Goal: Task Accomplishment & Management: Manage account settings

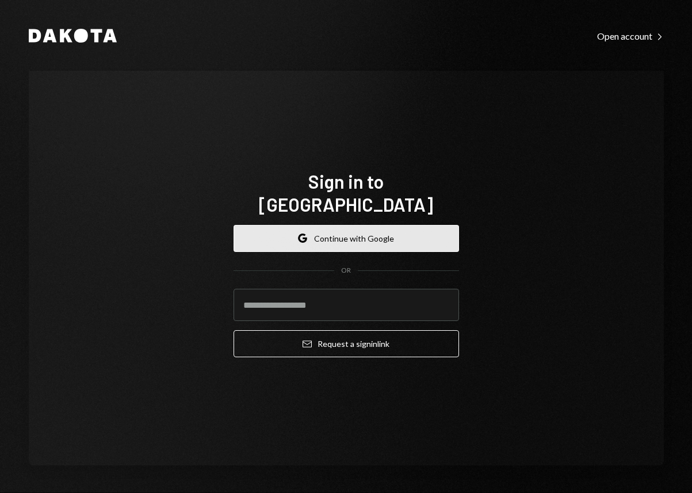
click at [381, 228] on button "Google Continue with Google" at bounding box center [345, 238] width 225 height 27
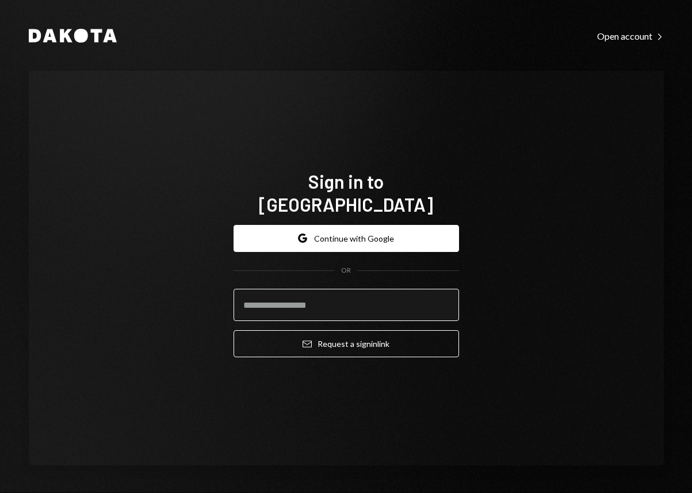
click at [348, 302] on input "email" at bounding box center [345, 305] width 225 height 32
paste input "**********"
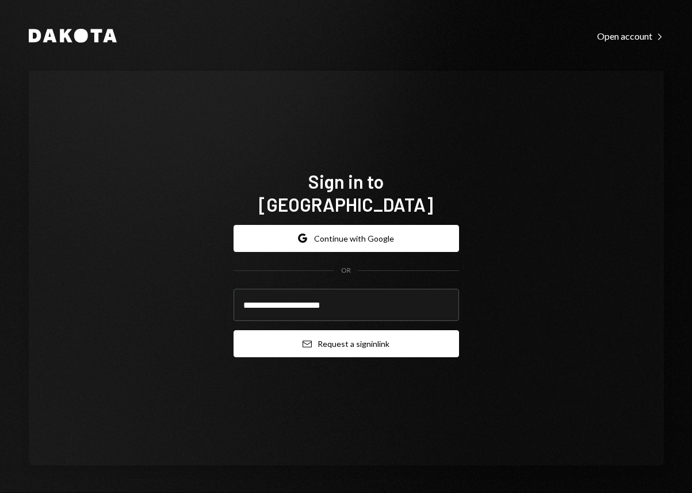
type input "**********"
click at [338, 335] on button "Email Request a sign in link" at bounding box center [345, 343] width 225 height 27
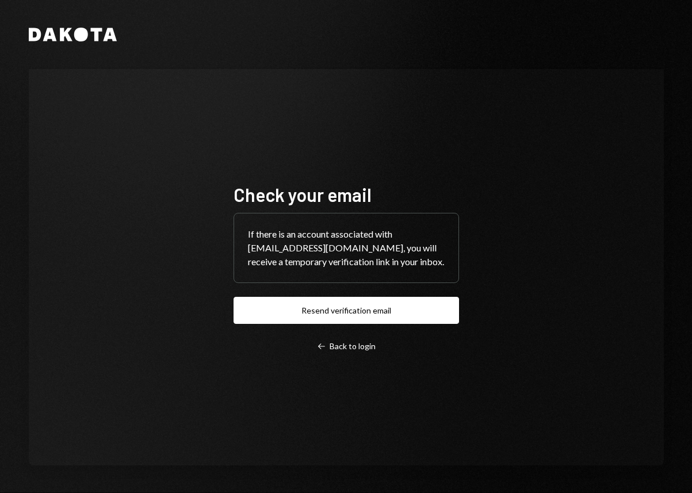
click at [498, 144] on div "Check your email If there is an account associated with dydx-tsd@karpatkey.com,…" at bounding box center [346, 267] width 635 height 396
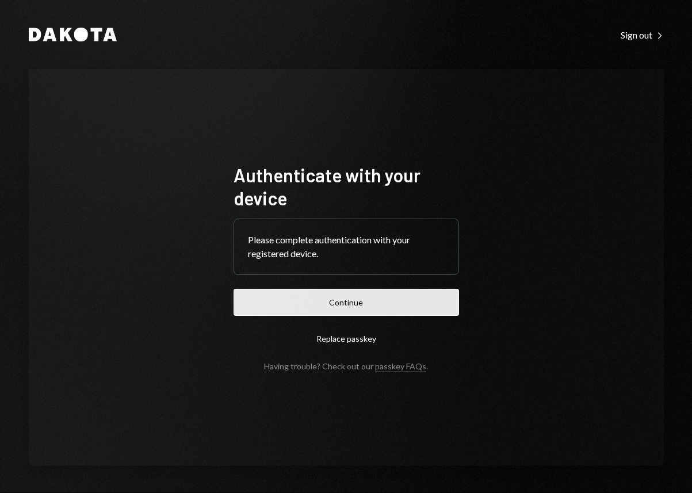
click at [416, 304] on button "Continue" at bounding box center [345, 302] width 225 height 27
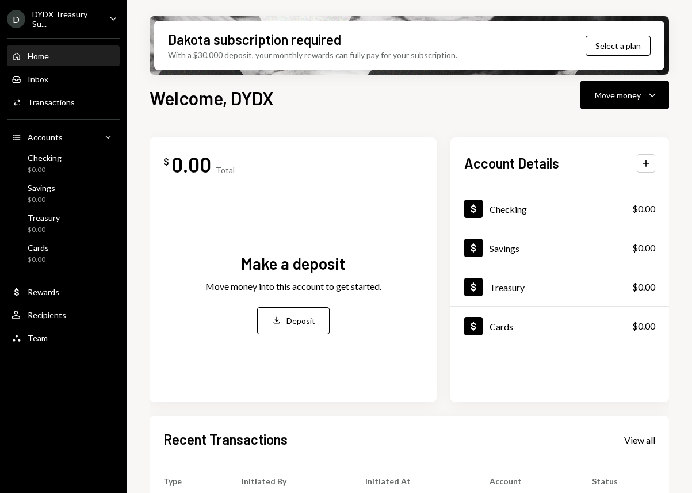
click at [111, 18] on icon "Main" at bounding box center [113, 18] width 6 height 3
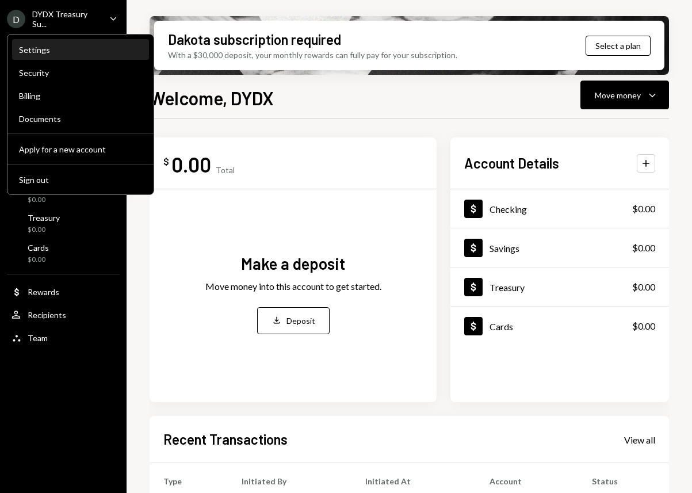
click at [75, 43] on div "Settings" at bounding box center [80, 50] width 123 height 20
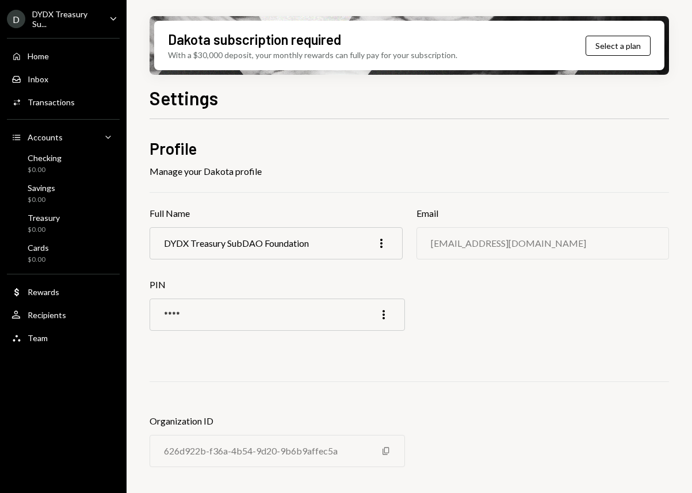
scroll to position [2, 0]
click at [112, 19] on icon "Main" at bounding box center [113, 18] width 6 height 3
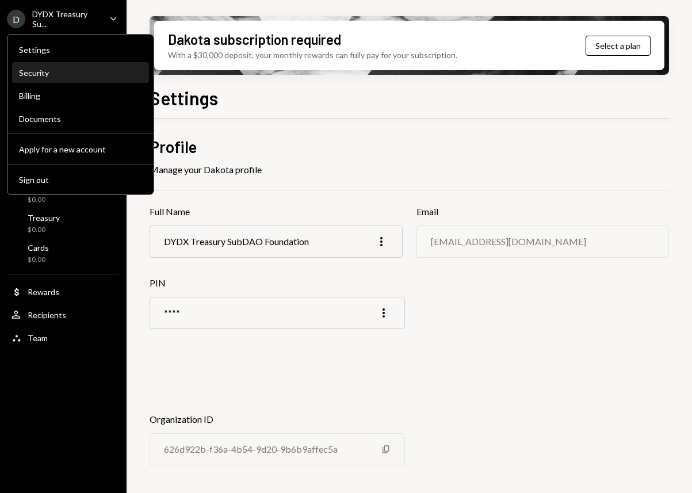
click at [76, 71] on div "Security" at bounding box center [80, 73] width 123 height 10
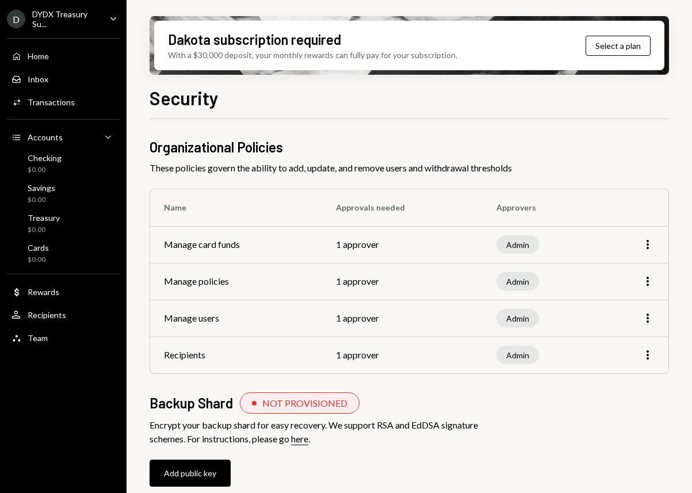
scroll to position [3, 0]
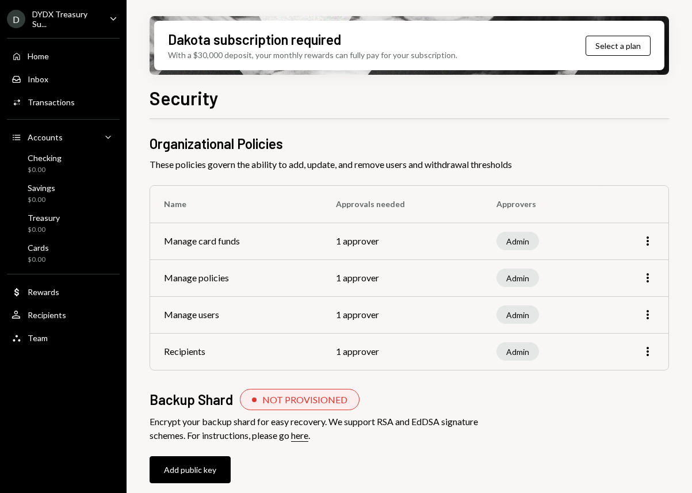
click at [115, 16] on icon "Caret Down" at bounding box center [113, 18] width 13 height 13
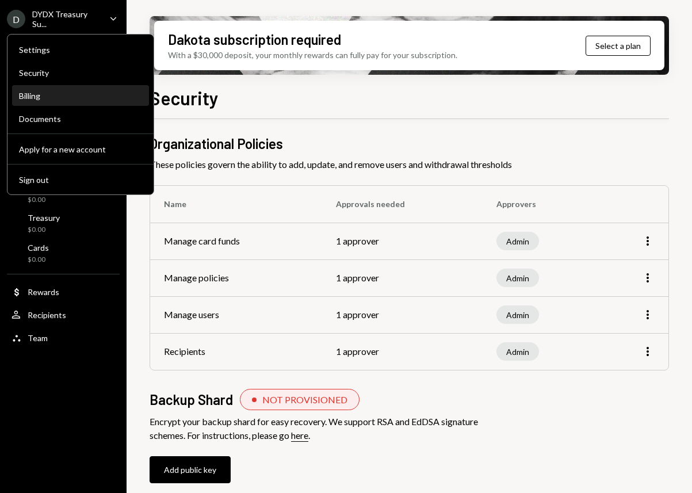
click at [67, 102] on div "Billing" at bounding box center [80, 96] width 123 height 20
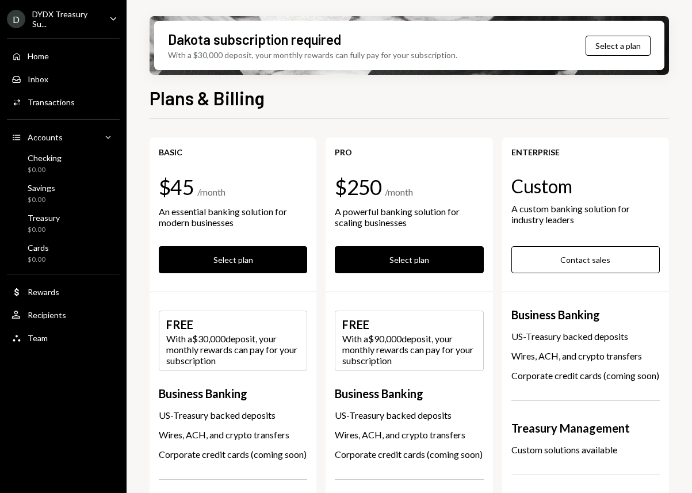
click at [116, 20] on icon "Caret Down" at bounding box center [113, 18] width 13 height 13
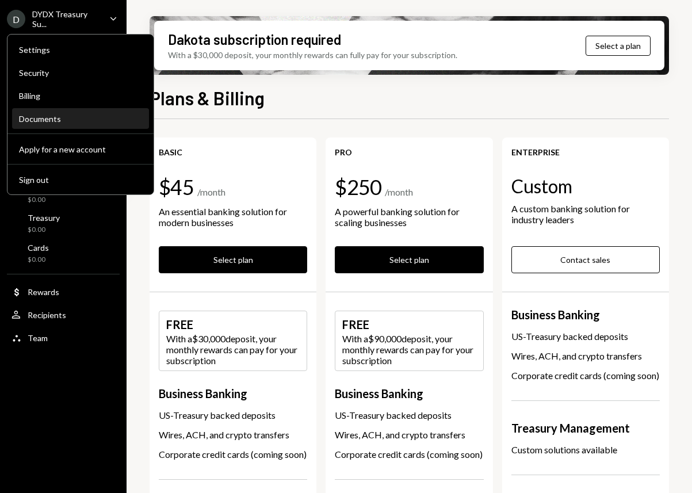
click at [84, 115] on div "Documents" at bounding box center [80, 119] width 123 height 10
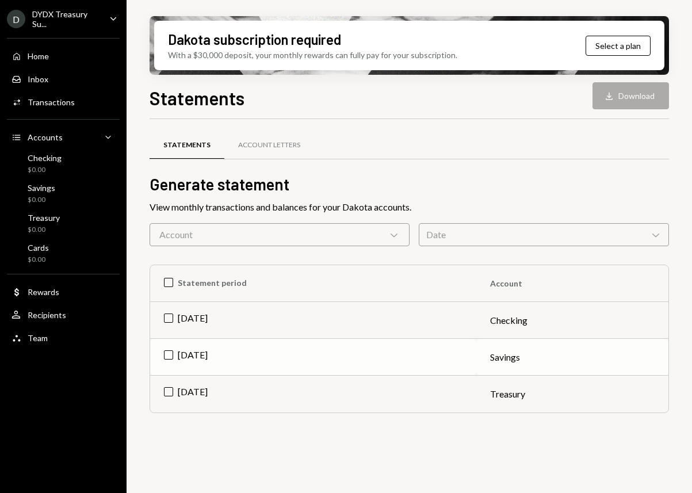
click at [324, 351] on td "[DATE]" at bounding box center [313, 357] width 326 height 37
click at [611, 82] on button "Download Download" at bounding box center [630, 95] width 76 height 27
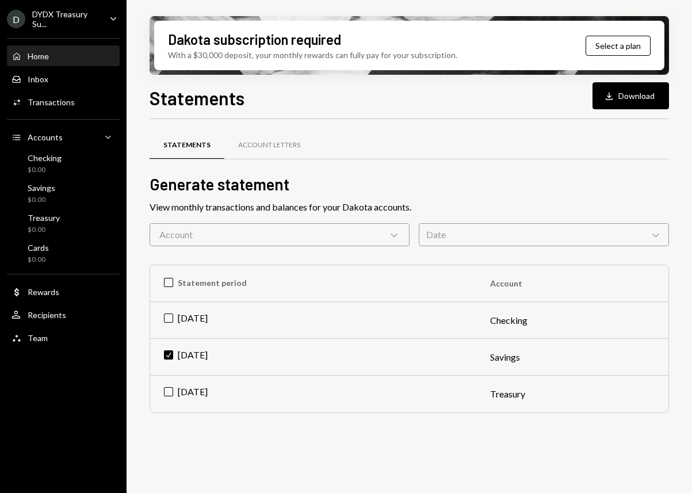
click at [74, 62] on div "Home Home" at bounding box center [62, 57] width 103 height 20
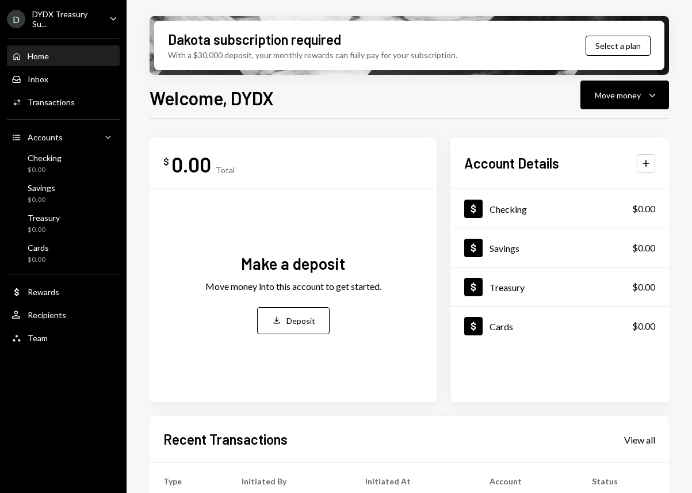
click at [116, 14] on icon "Caret Down" at bounding box center [113, 18] width 13 height 13
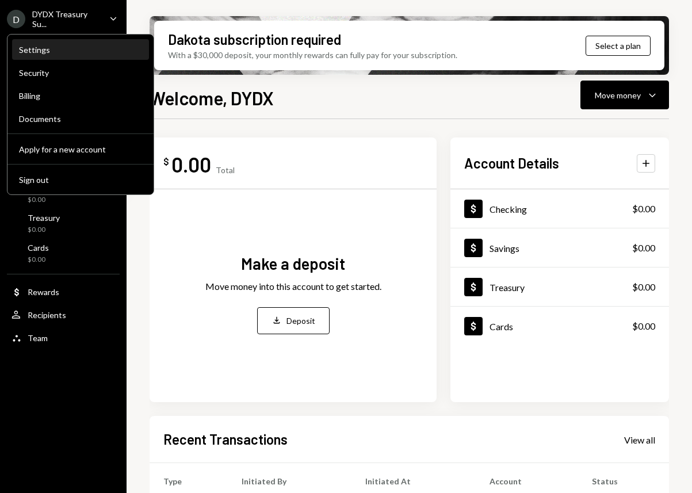
click at [62, 47] on div "Settings" at bounding box center [80, 50] width 123 height 10
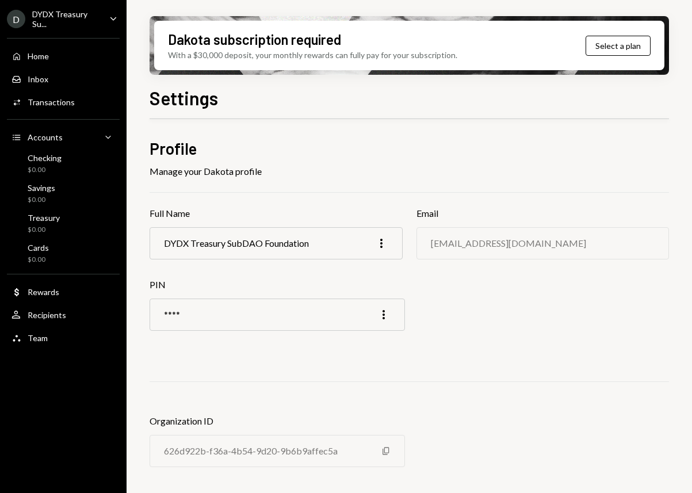
scroll to position [2, 0]
click at [110, 14] on icon "Caret Down" at bounding box center [113, 18] width 13 height 13
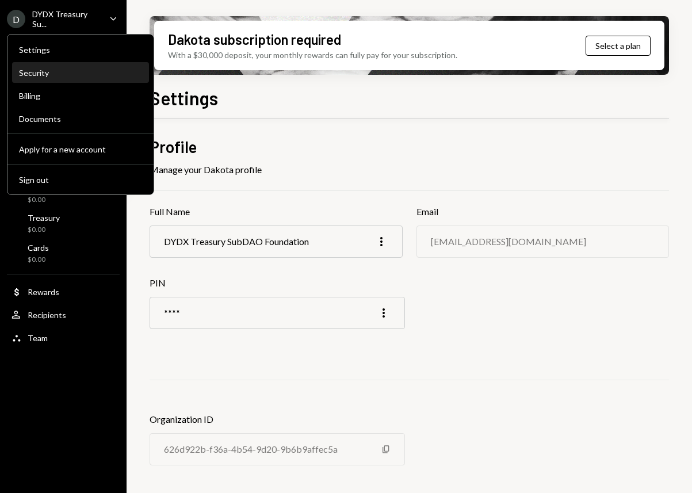
click at [83, 72] on div "Security" at bounding box center [80, 73] width 123 height 10
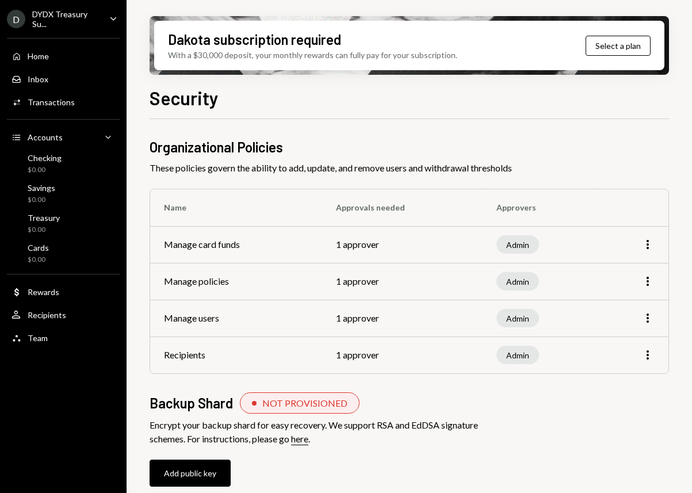
scroll to position [3, 0]
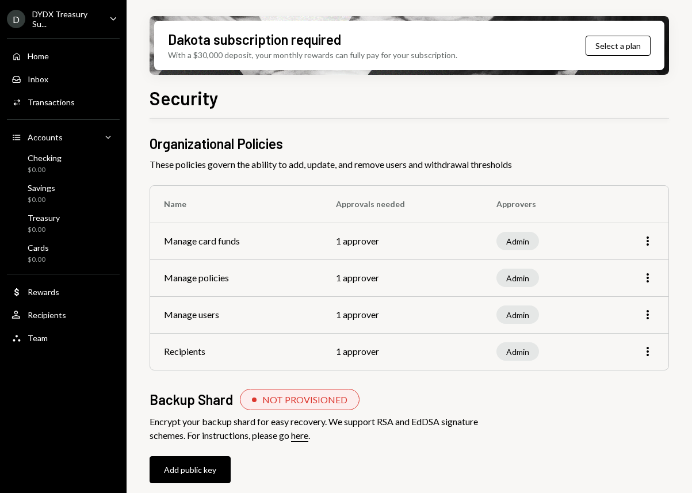
click at [117, 22] on icon "Caret Down" at bounding box center [113, 18] width 13 height 13
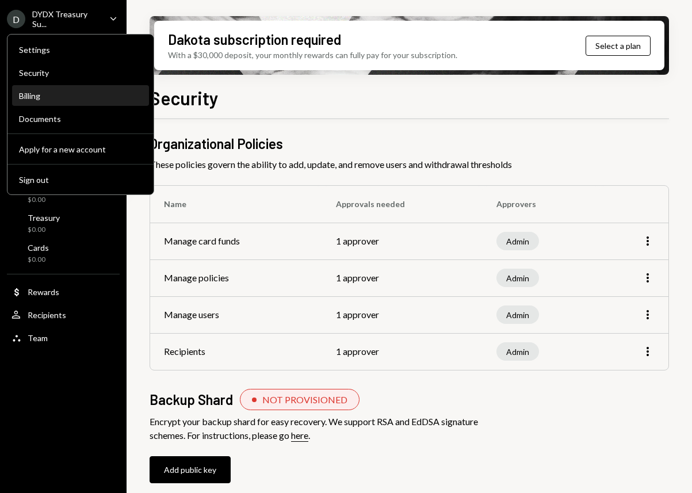
click at [93, 94] on div "Billing" at bounding box center [80, 96] width 123 height 10
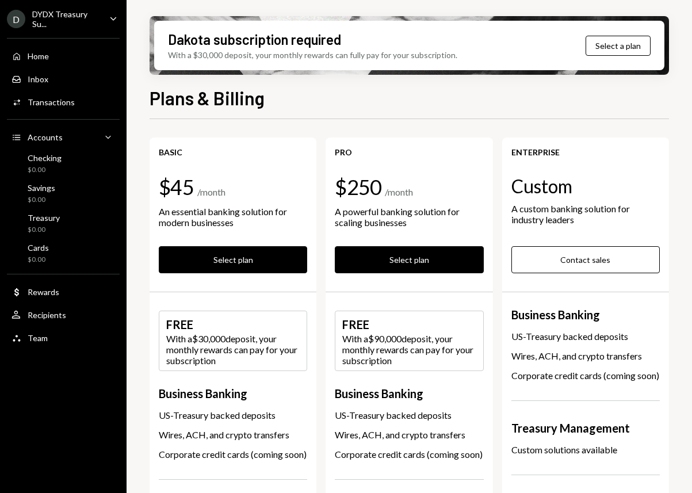
click at [109, 21] on icon "Caret Down" at bounding box center [113, 18] width 13 height 13
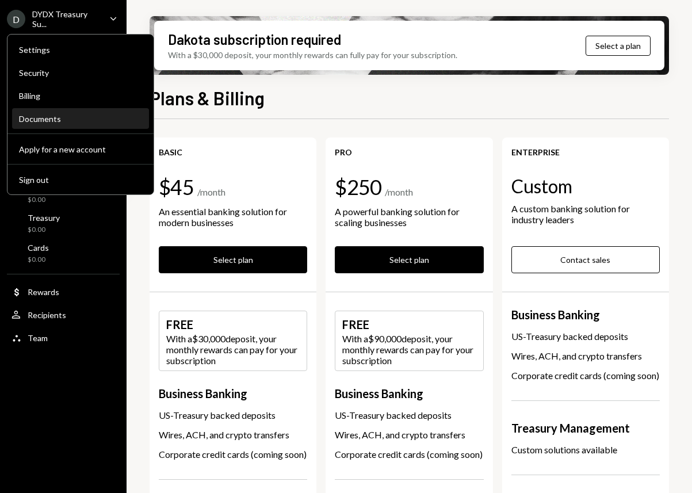
click at [54, 118] on div "Documents" at bounding box center [80, 119] width 123 height 10
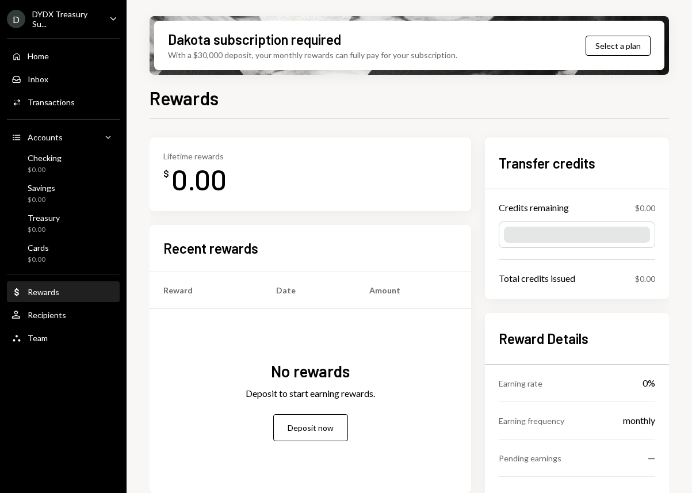
click at [75, 318] on div "User Recipients" at bounding box center [62, 315] width 103 height 10
